Goal: Task Accomplishment & Management: Use online tool/utility

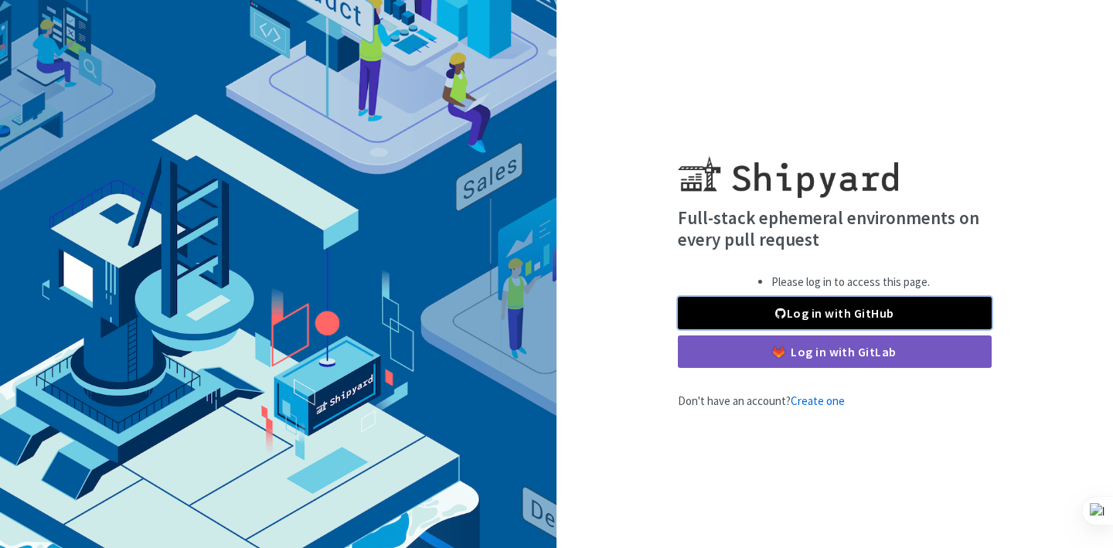
click at [851, 312] on link "Log in with GitHub" at bounding box center [835, 313] width 314 height 32
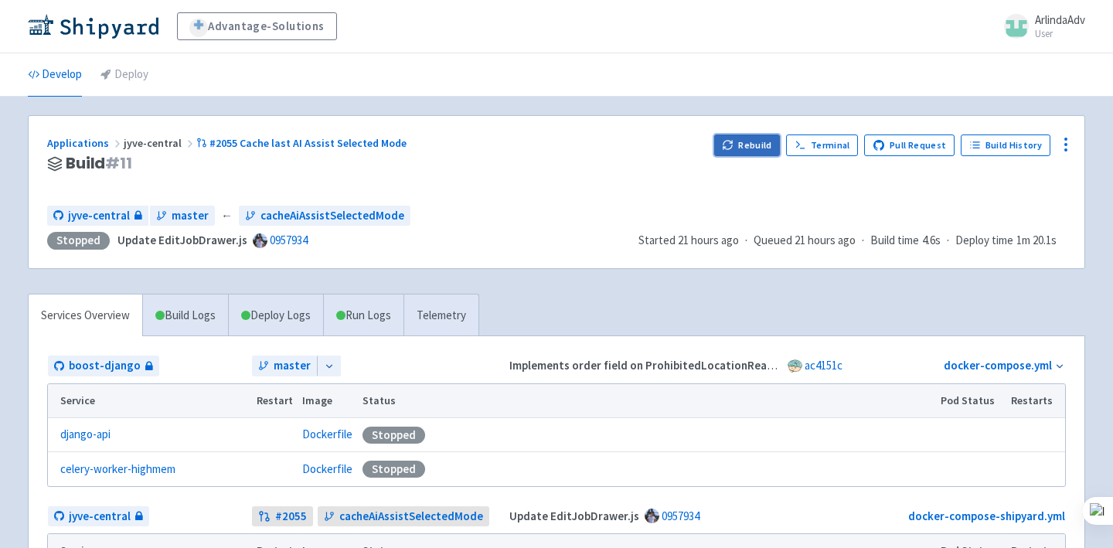
click at [774, 141] on button "Rebuild" at bounding box center [747, 145] width 66 height 22
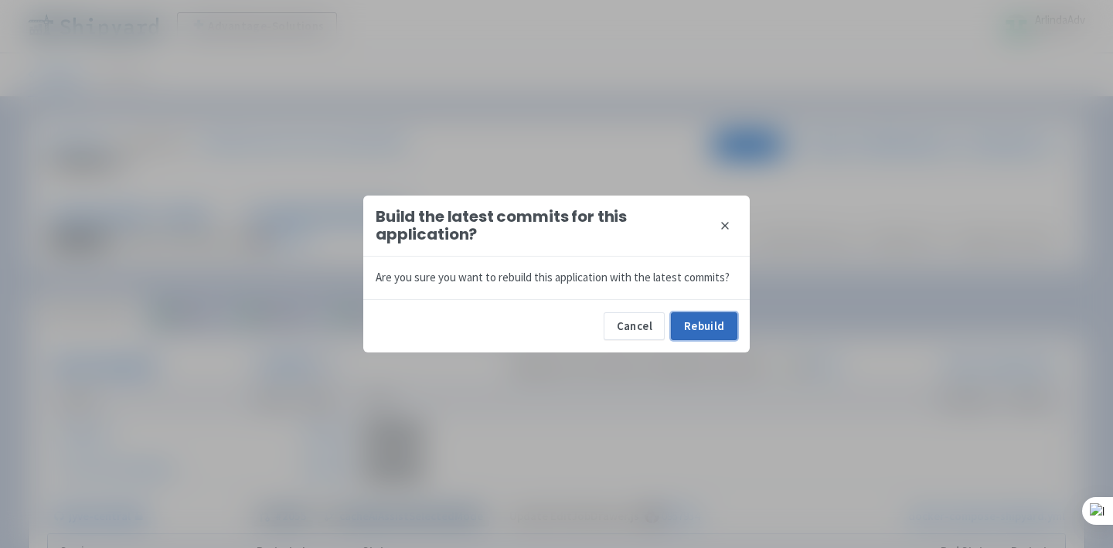
click at [709, 321] on button "Rebuild" at bounding box center [704, 326] width 66 height 28
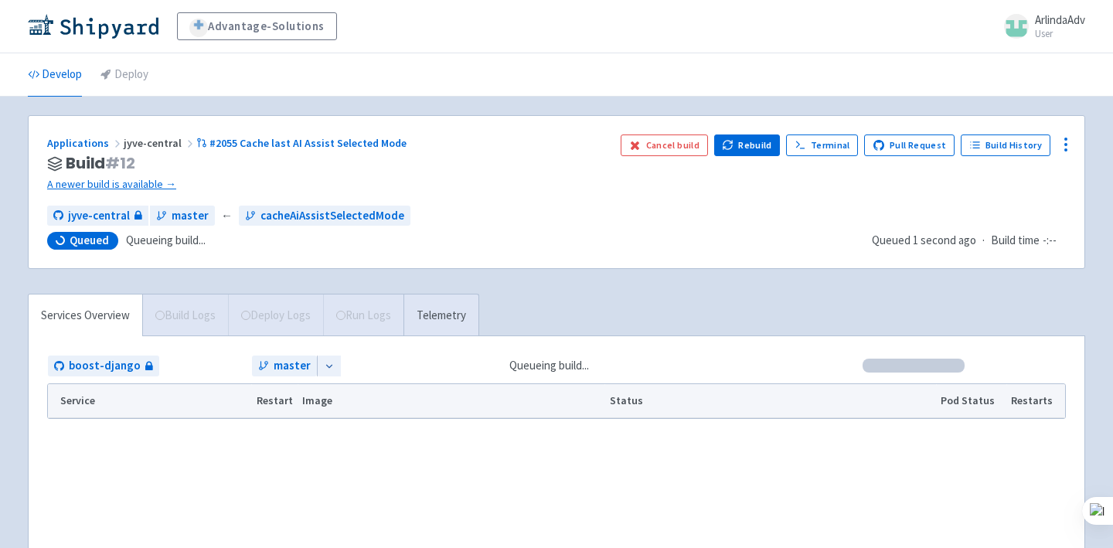
click at [338, 150] on div "Applications jyve-central #2055 Cache last AI Assist Selected Mode" at bounding box center [327, 143] width 561 height 18
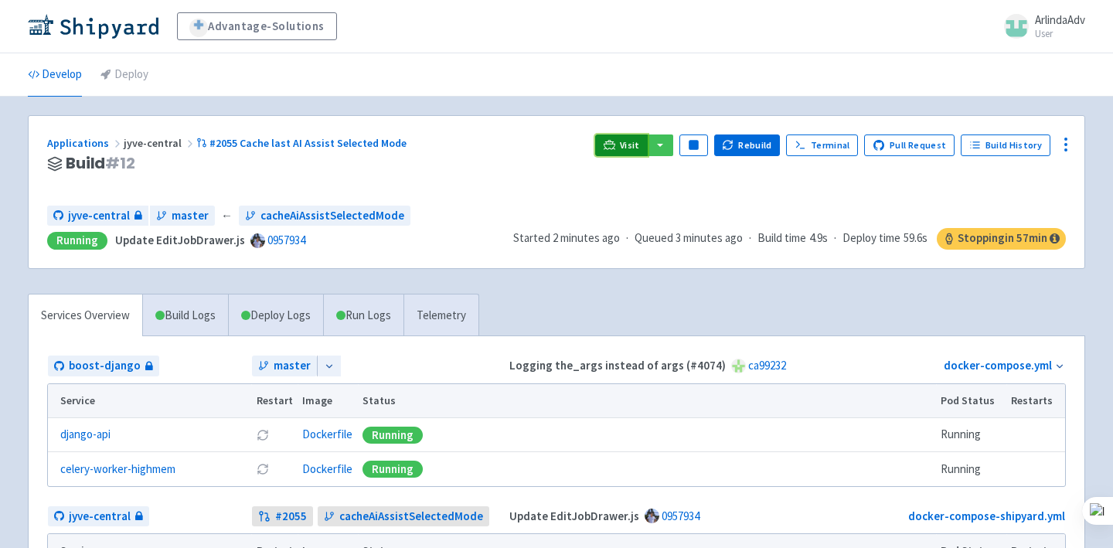
click at [626, 145] on link "Visit" at bounding box center [621, 145] width 53 height 22
